Goal: Ask a question

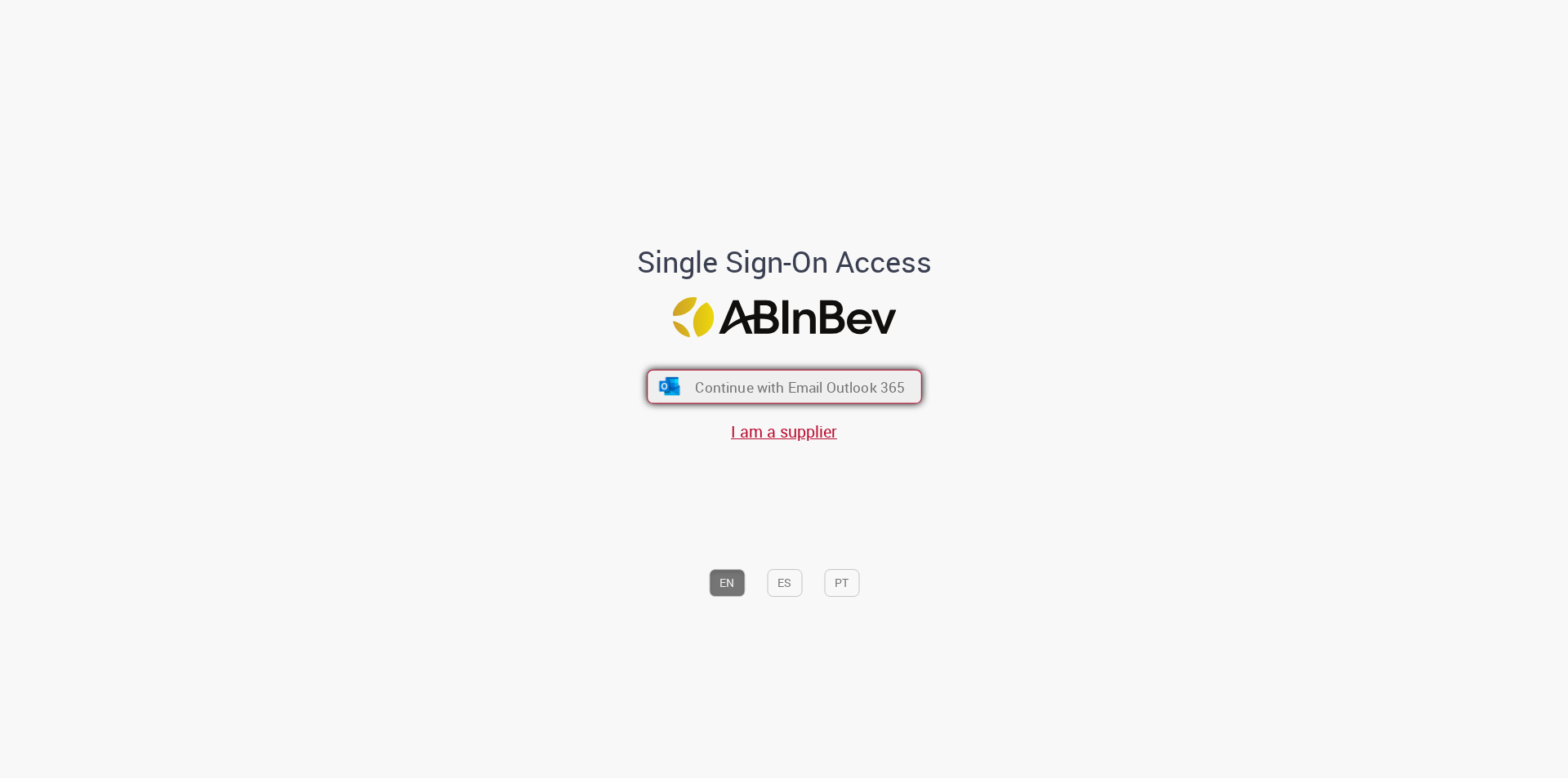
click at [880, 388] on span "Continue with Email Outlook 365" at bounding box center [800, 387] width 210 height 19
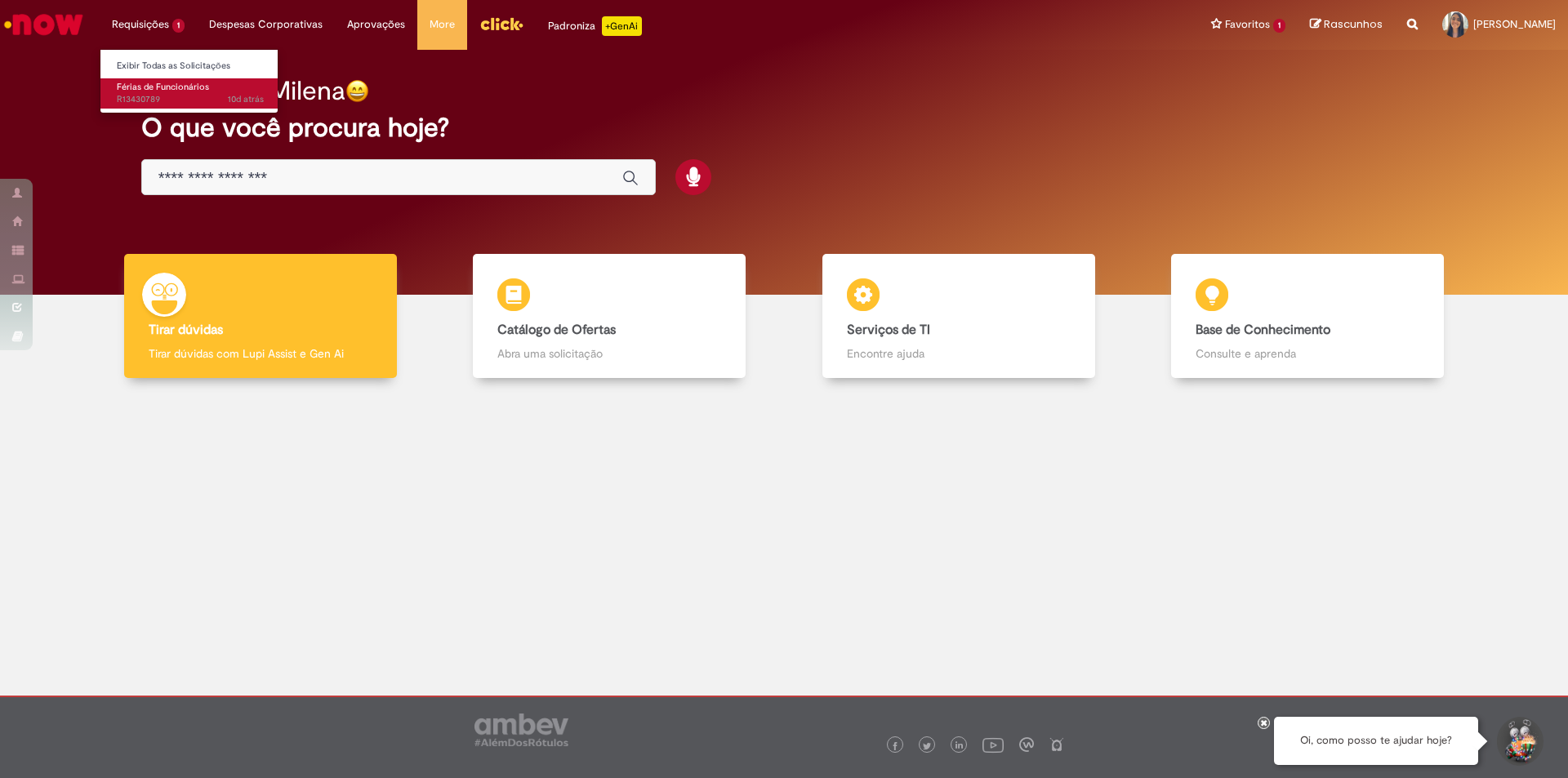
click at [164, 92] on span "Férias de Funcionários" at bounding box center [163, 87] width 92 height 12
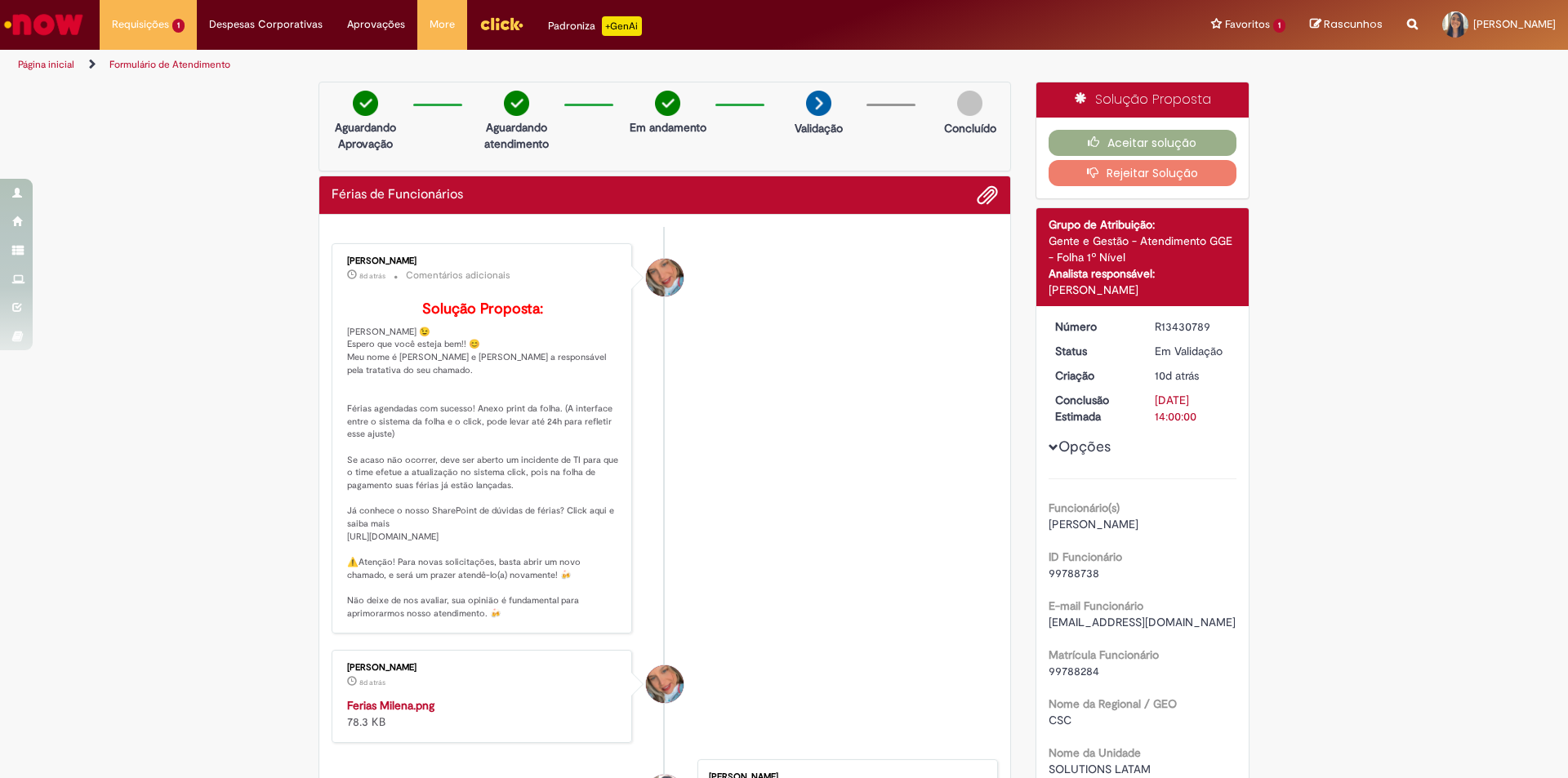
click at [824, 389] on li "[PERSON_NAME] 8d atrás 8 dias atrás Comentários adicionais Solução Proposta:" at bounding box center [665, 438] width 667 height 390
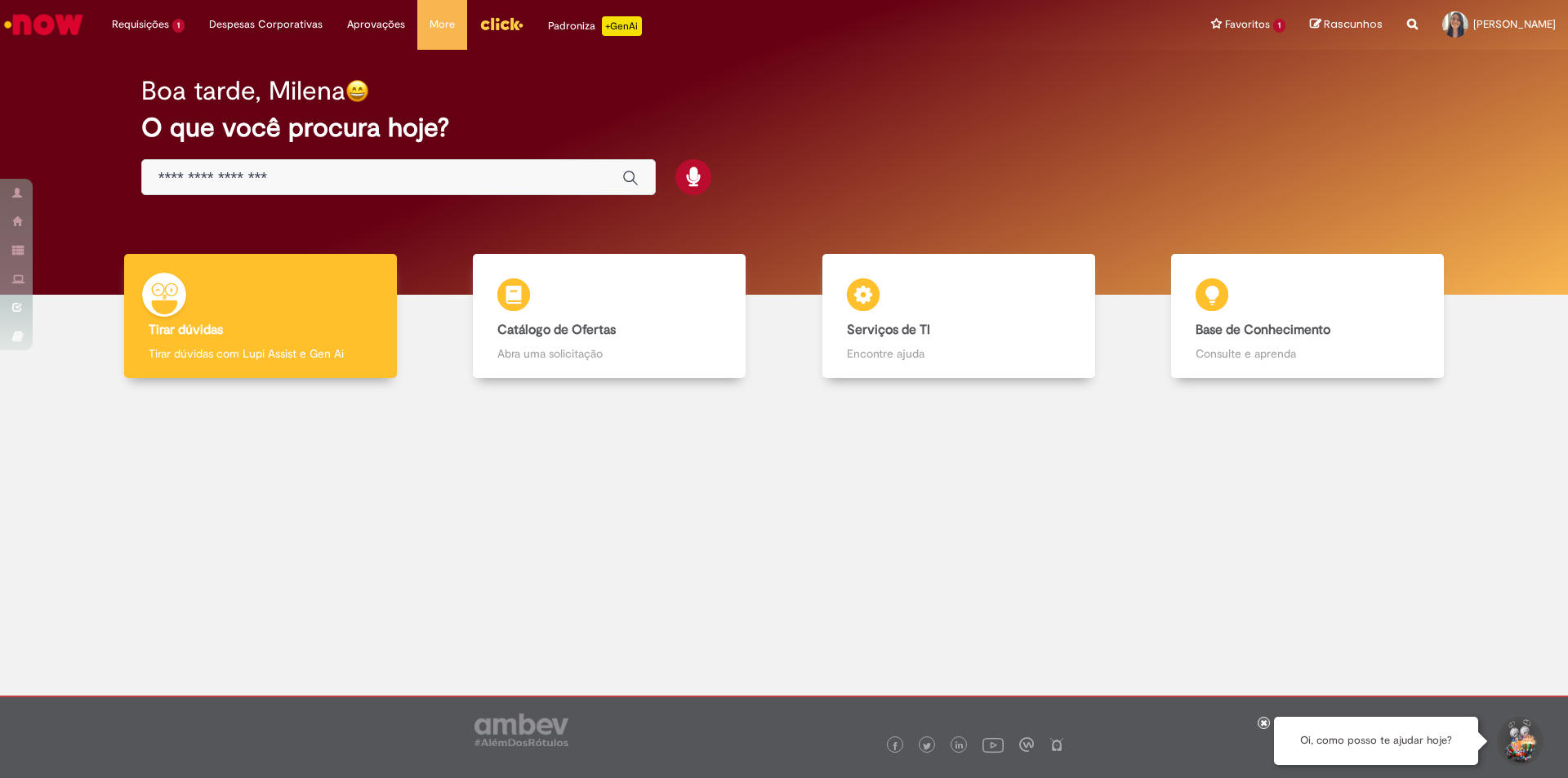
click at [320, 477] on div at bounding box center [784, 522] width 1544 height 265
click at [1524, 757] on button "Iniciar Conversa de Suporte" at bounding box center [1519, 741] width 49 height 49
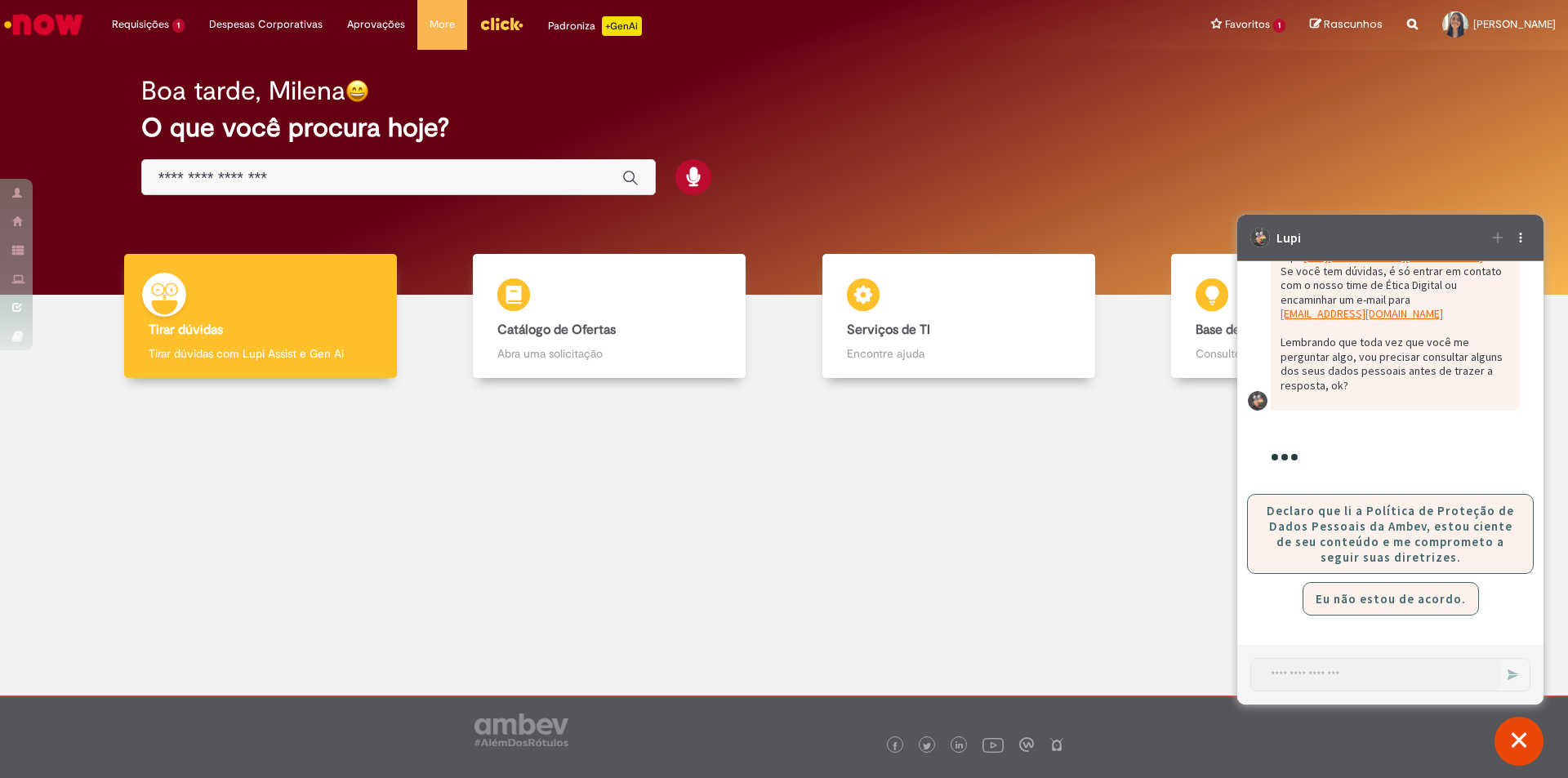
scroll to position [3175, 0]
click at [1438, 513] on button "Declaro que li a Política de Proteção de Dados Pessoais da Ambev, estou ciente …" at bounding box center [1390, 533] width 287 height 80
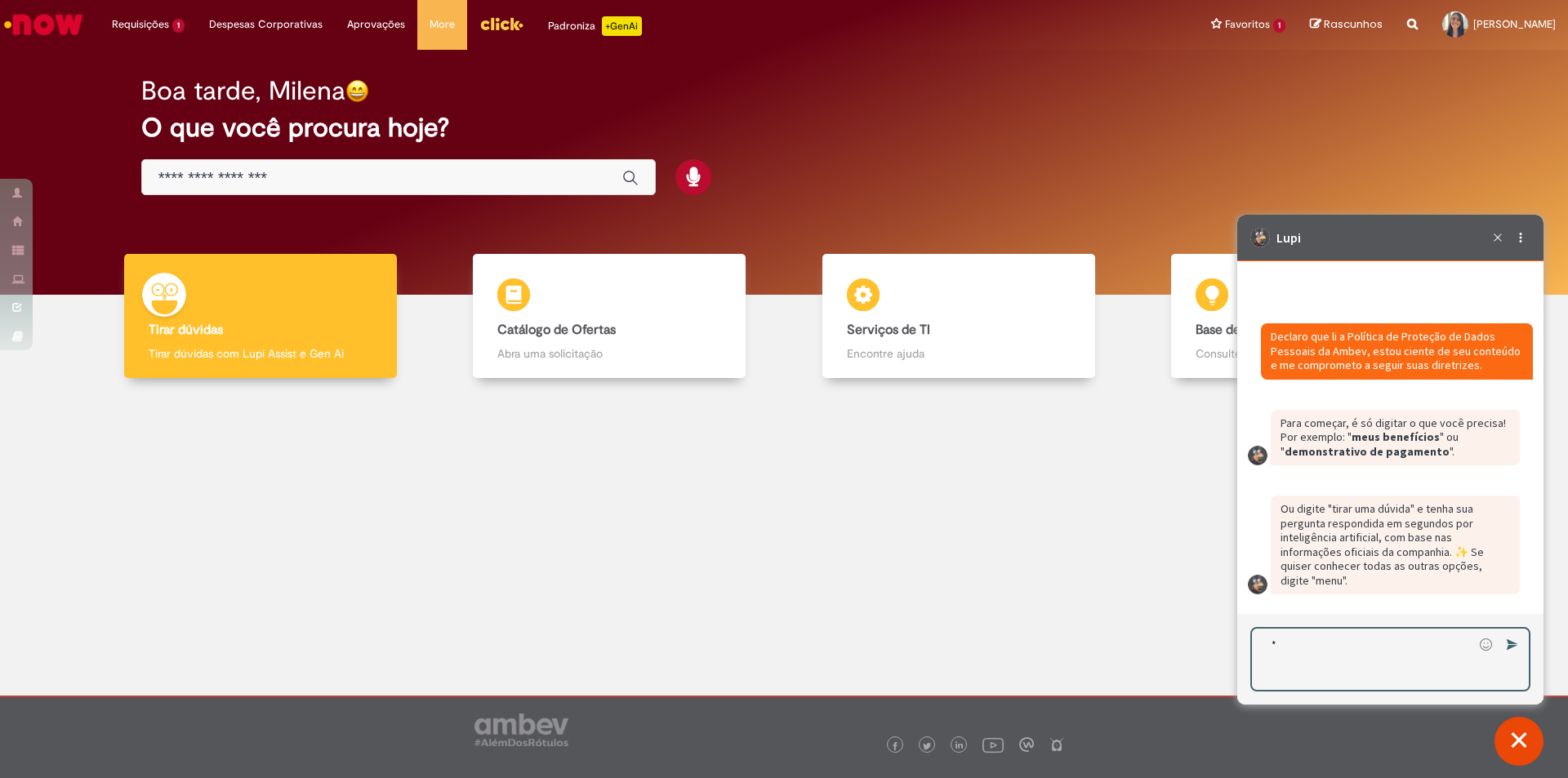
scroll to position [3374, 0]
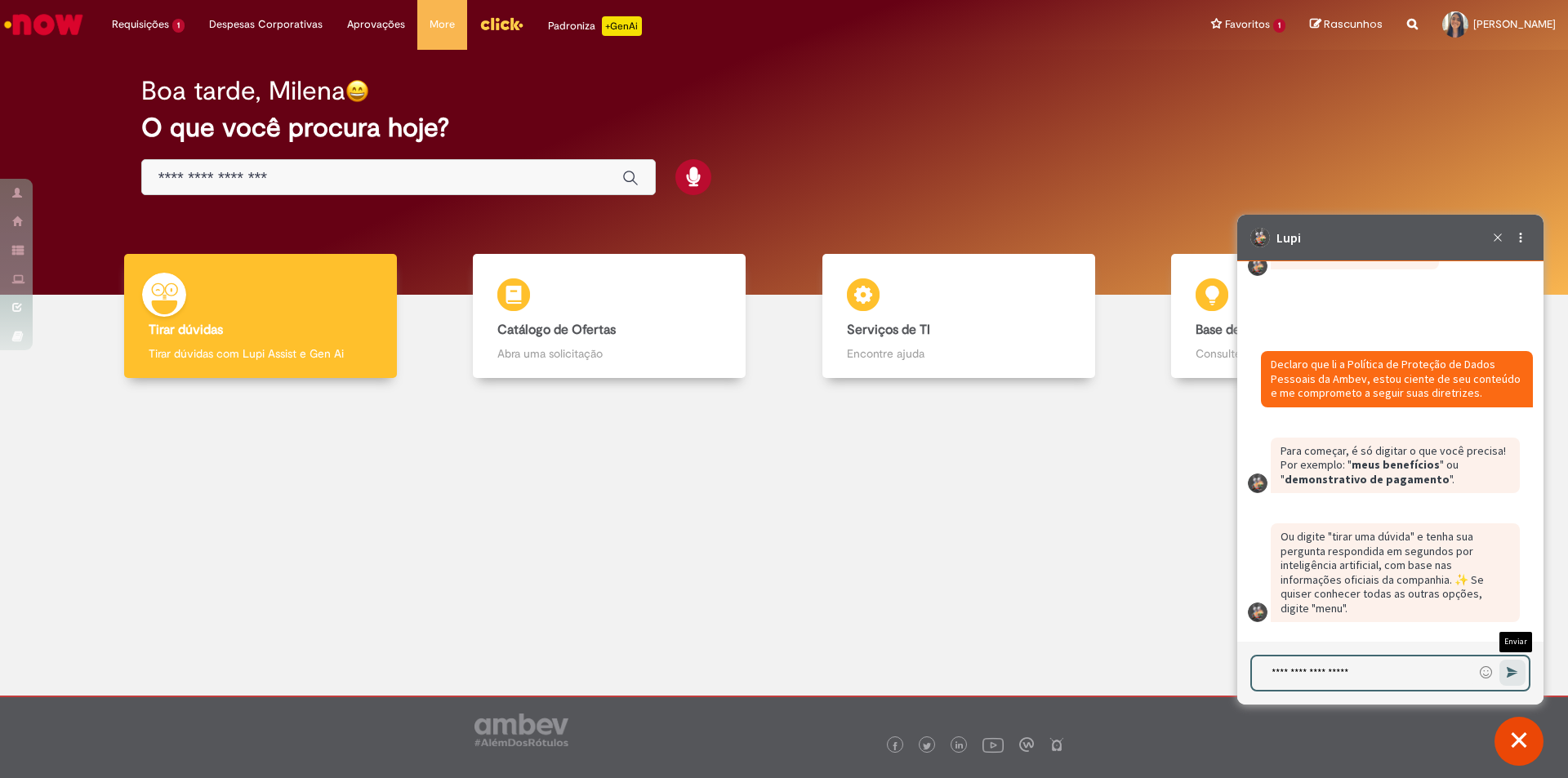
type textarea "**********"
click at [1515, 664] on button "Enviar Mensagem" at bounding box center [1512, 673] width 26 height 26
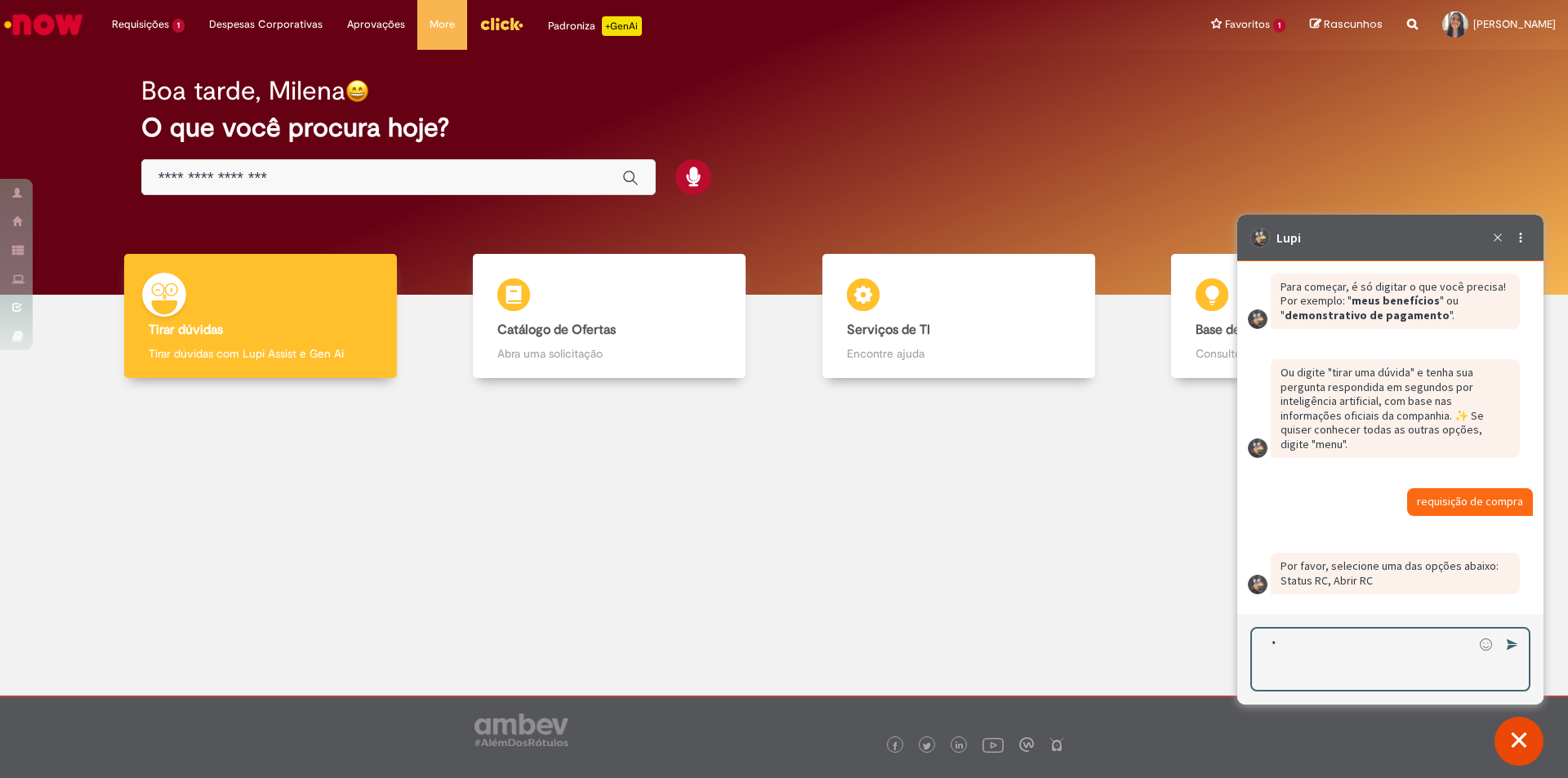
scroll to position [3510, 0]
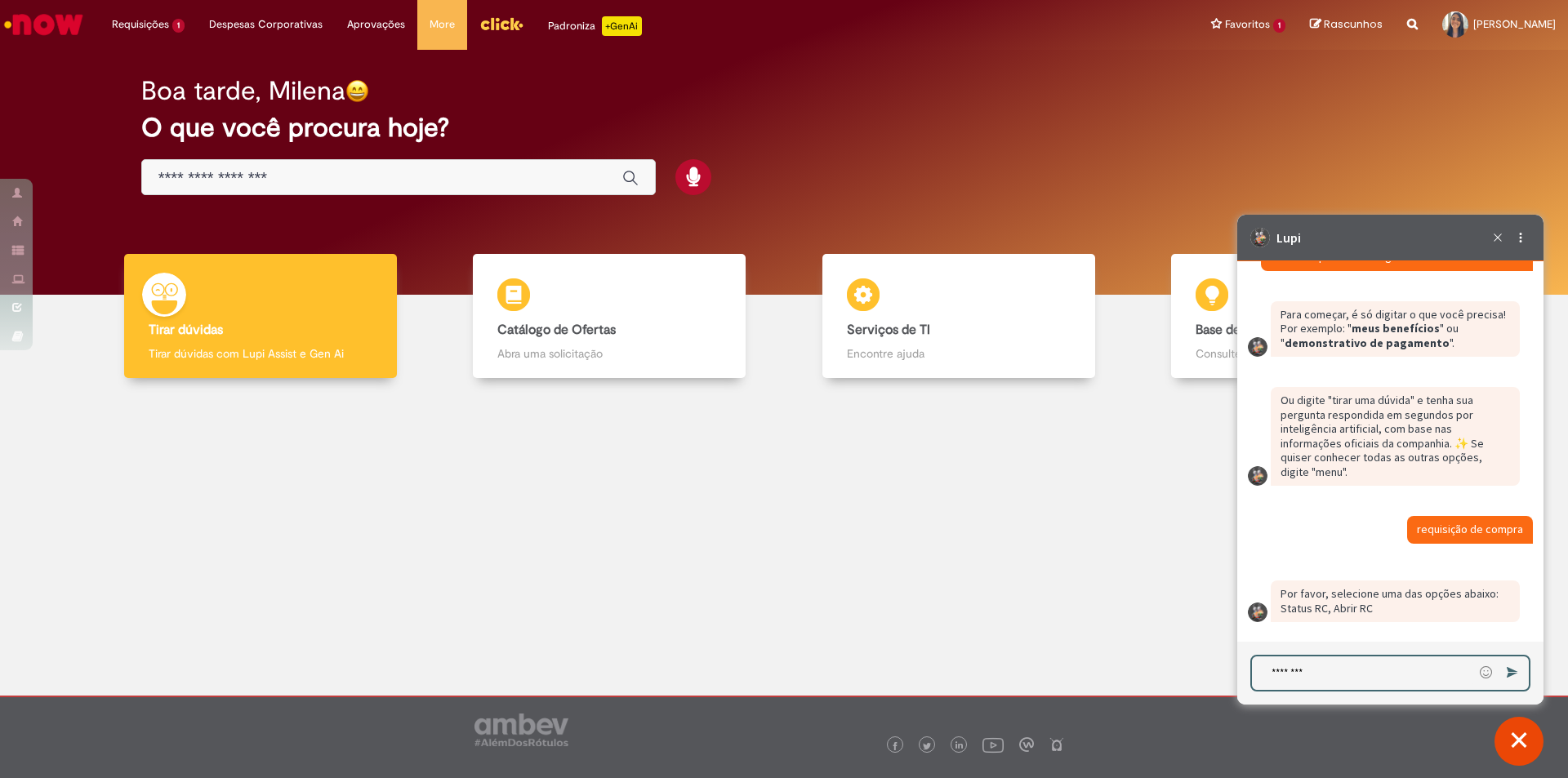
type textarea "*********"
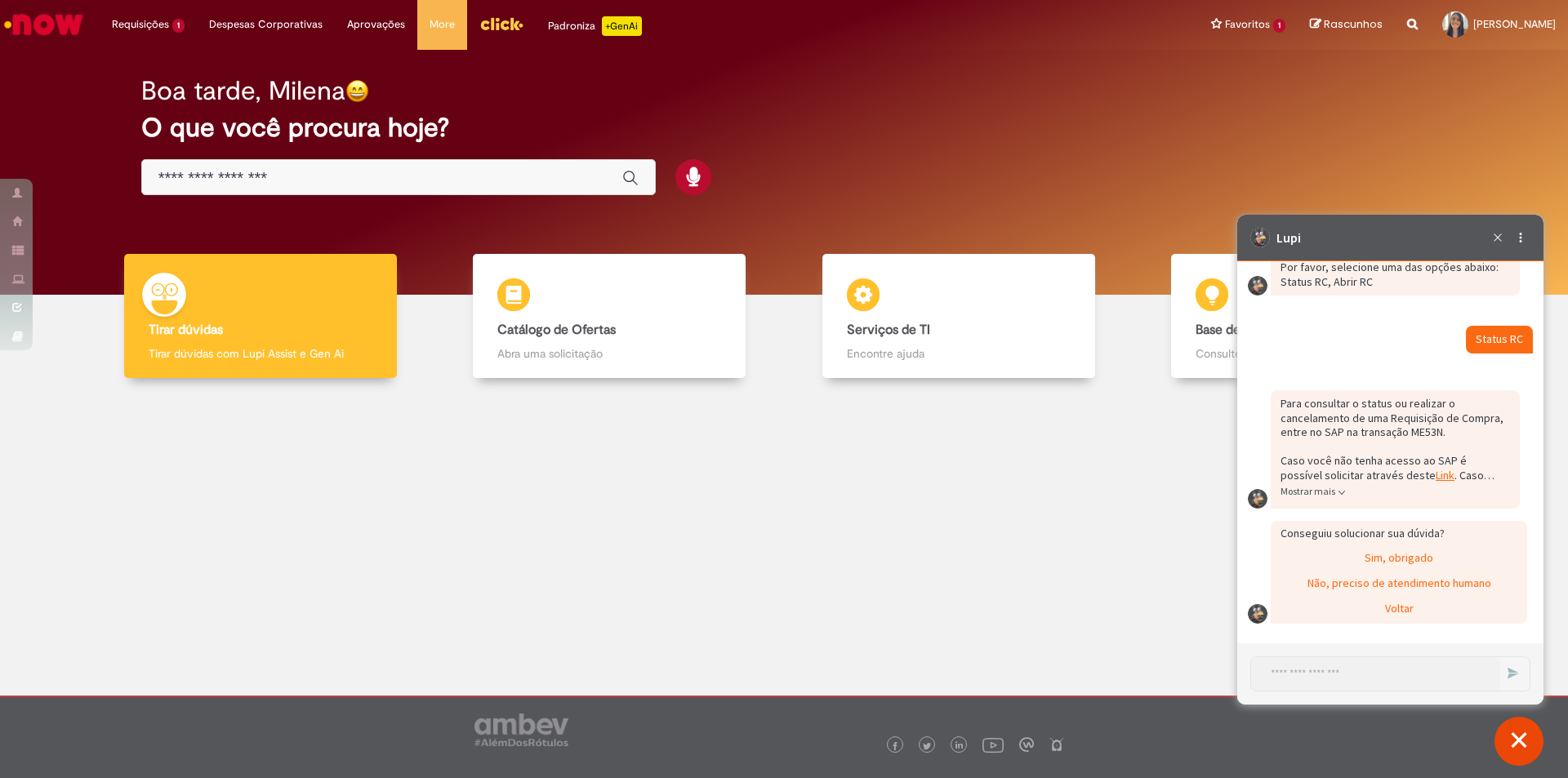
scroll to position [3836, 0]
click at [1435, 476] on link "Link (abre em uma nova guia)" at bounding box center [1445, 476] width 19 height 15
click at [1495, 235] on icon "Terminar conversa" at bounding box center [1498, 238] width 19 height 19
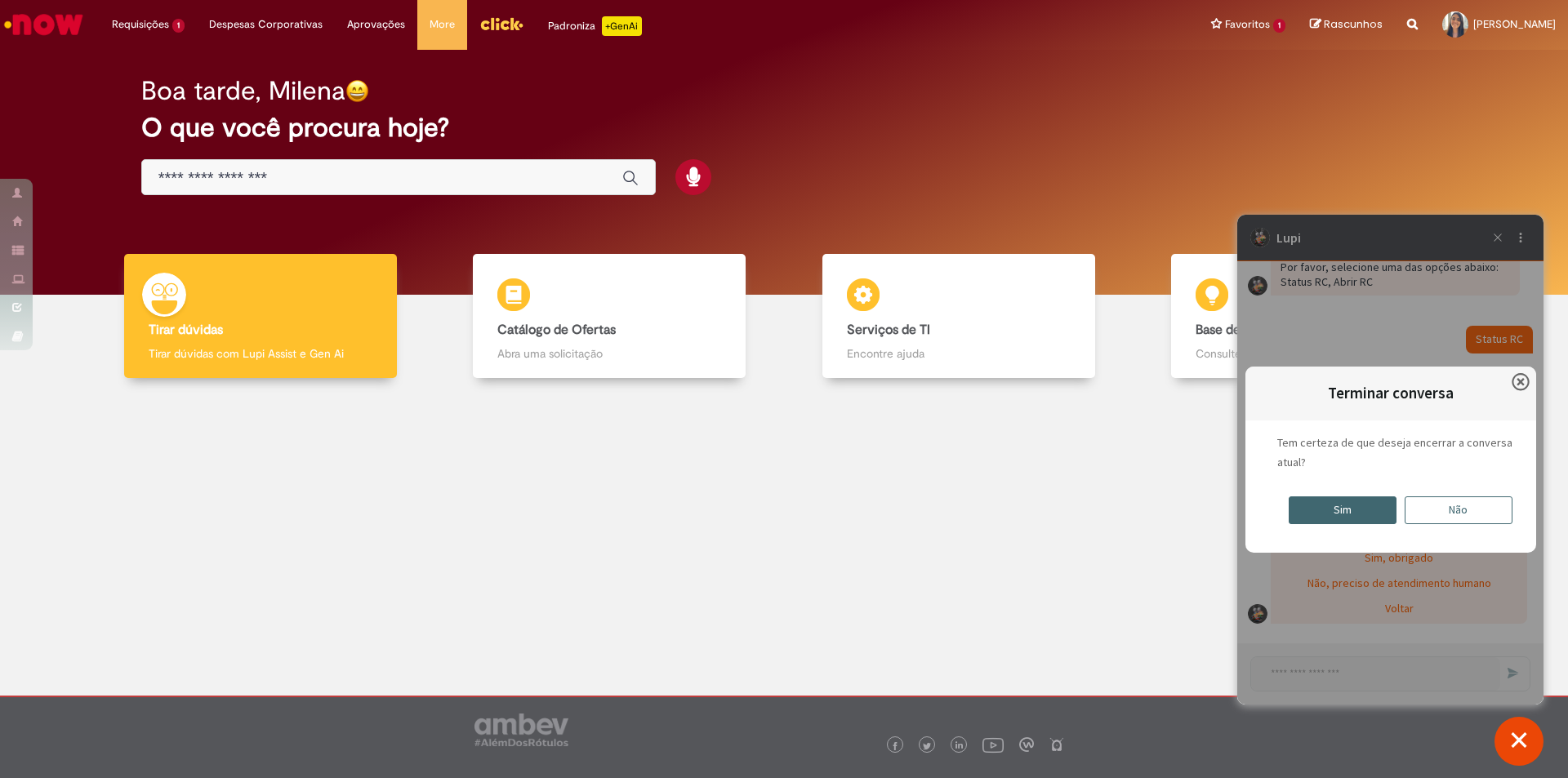
click at [1272, 156] on div "Boa tarde, Milena O que você procura hoje?" at bounding box center [784, 136] width 1343 height 139
